Goal: Task Accomplishment & Management: Use online tool/utility

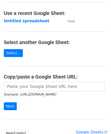
scroll to position [25, 0]
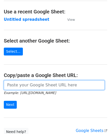
click at [24, 85] on input "url" at bounding box center [54, 86] width 101 height 10
paste input "https://docs.google.com/spreadsheets/d/1be1KXJc2nizftPkxMP98FLFL7OuLdOMaS3qzWxL…"
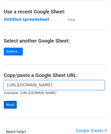
type input "https://docs.google.com/spreadsheets/d/1be1KXJc2nizftPkxMP98FLFL7OuLdOMaS3qzWxL…"
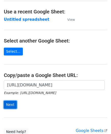
click at [13, 105] on input "Next" at bounding box center [10, 105] width 13 height 8
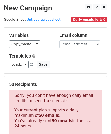
scroll to position [171, 0]
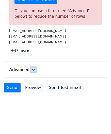
click at [35, 69] on icon at bounding box center [33, 69] width 3 height 3
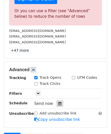
click at [58, 102] on icon at bounding box center [59, 104] width 3 height 4
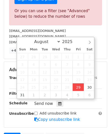
type input "[DATE] 12:00"
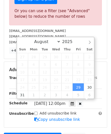
scroll to position [0, 0]
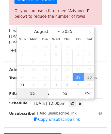
paste input "0"
type input "10"
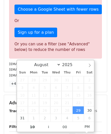
type input "[DATE] 22:00"
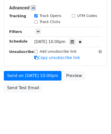
scroll to position [233, 0]
